Goal: Task Accomplishment & Management: Use online tool/utility

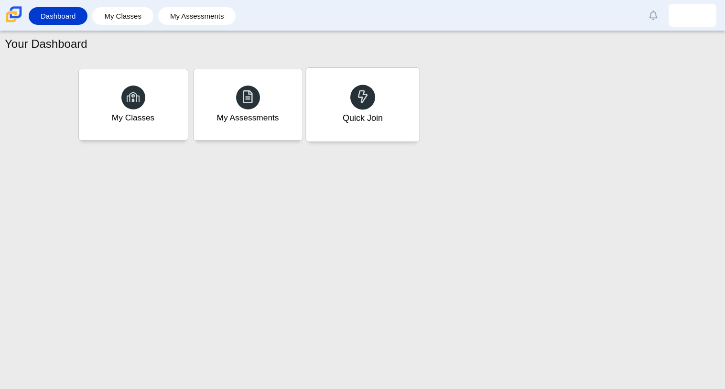
click at [383, 110] on div "Quick Join" at bounding box center [362, 105] width 113 height 74
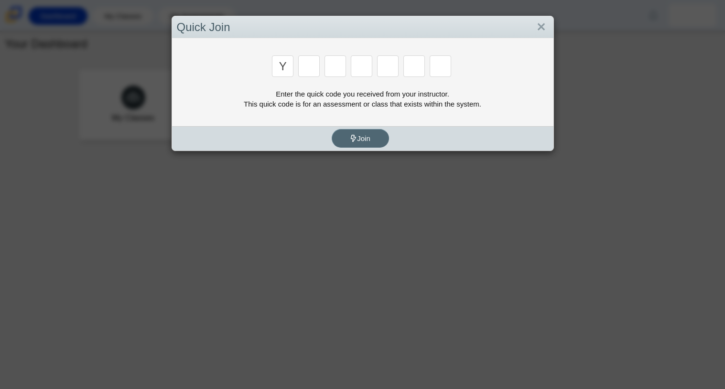
type input "y"
type input "3"
type input "k"
type input "e"
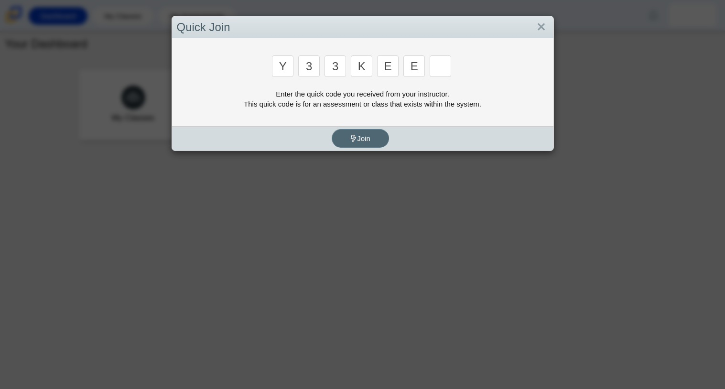
type input "e"
type input "4"
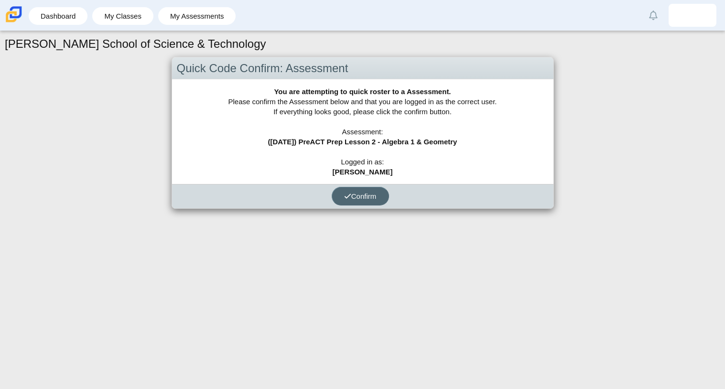
click at [372, 200] on button "Confirm" at bounding box center [360, 196] width 57 height 19
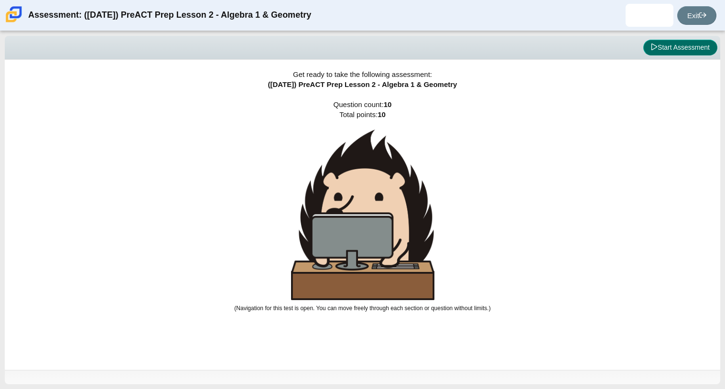
click at [674, 40] on button "Start Assessment" at bounding box center [681, 48] width 74 height 16
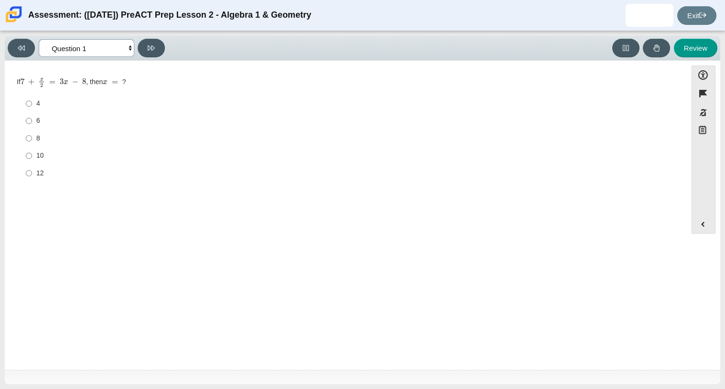
click at [117, 41] on select "Questions Question 1 Question 2 Question 3 Question 4 Question 5 Question 6 Que…" at bounding box center [87, 48] width 96 height 18
click at [39, 39] on select "Questions Question 1 Question 2 Question 3 Question 4 Question 5 Question 6 Que…" at bounding box center [87, 48] width 96 height 18
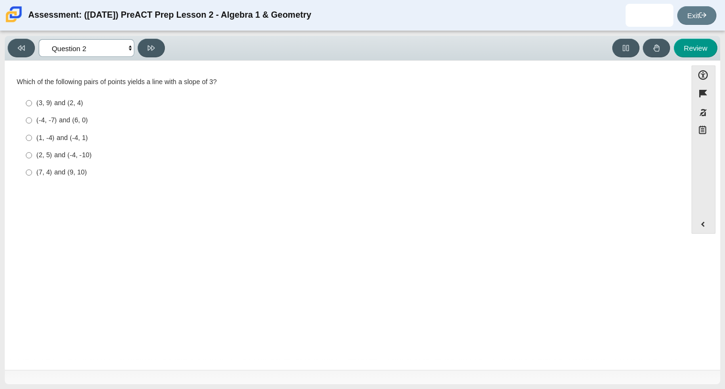
click at [116, 52] on select "Questions Question 1 Question 2 Question 3 Question 4 Question 5 Question 6 Que…" at bounding box center [87, 48] width 96 height 18
select select "210571de-36a6-4d8e-a361-ceff8ef801dc"
click at [39, 39] on select "Questions Question 1 Question 2 Question 3 Question 4 Question 5 Question 6 Que…" at bounding box center [87, 48] width 96 height 18
click at [36, 157] on div "4" at bounding box center [353, 159] width 634 height 10
click at [32, 157] on input "4 4" at bounding box center [29, 158] width 6 height 17
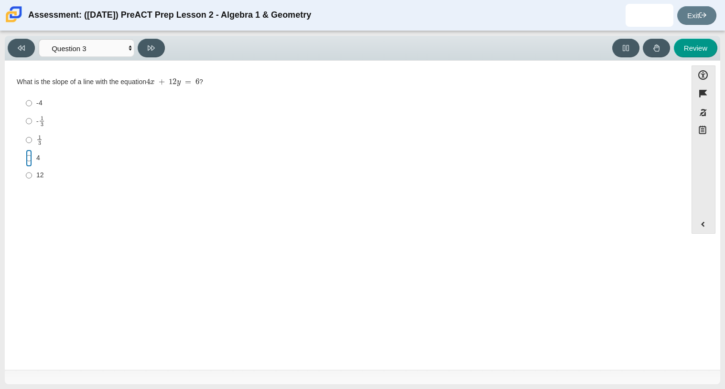
radio input "true"
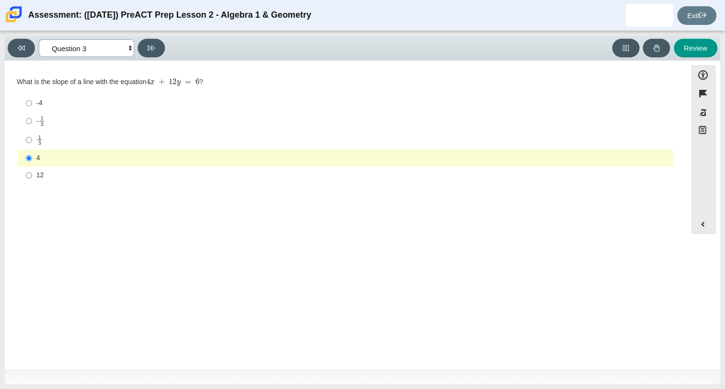
click at [121, 51] on select "Questions Question 1 Question 2 Question 3 Question 4 Question 5 Question 6 Que…" at bounding box center [87, 48] width 96 height 18
click at [208, 145] on div "1 3" at bounding box center [353, 140] width 634 height 11
click at [32, 145] on input "1 3 1 third" at bounding box center [29, 140] width 6 height 19
radio input "true"
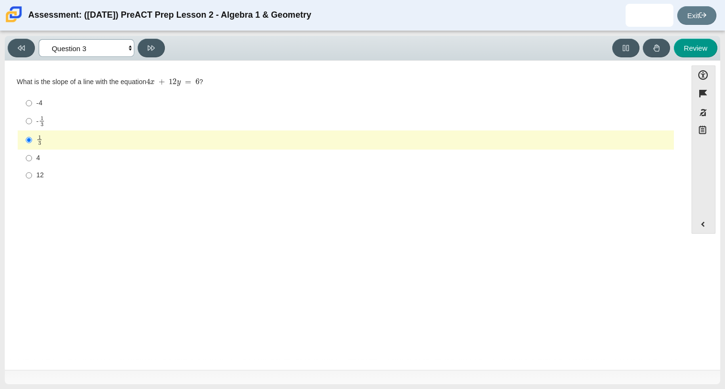
click at [119, 56] on select "Questions Question 1 Question 2 Question 3 Question 4 Question 5 Question 6 Que…" at bounding box center [87, 48] width 96 height 18
click at [39, 39] on select "Questions Question 1 Question 2 Question 3 Question 4 Question 5 Question 6 Que…" at bounding box center [87, 48] width 96 height 18
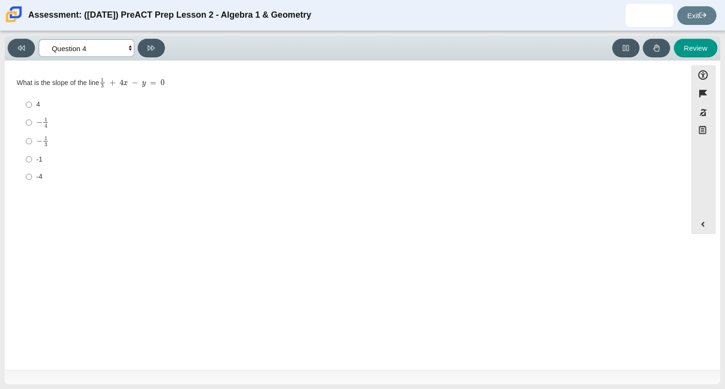
click at [117, 46] on select "Questions Question 1 Question 2 Question 3 Question 4 Question 5 Question 6 Que…" at bounding box center [87, 48] width 96 height 18
click at [39, 39] on select "Questions Question 1 Question 2 Question 3 Question 4 Question 5 Question 6 Que…" at bounding box center [87, 48] width 96 height 18
click at [157, 48] on button at bounding box center [151, 48] width 27 height 19
select select "89427bb7-e313-4f00-988f-8b8255897029"
